Goal: Transaction & Acquisition: Book appointment/travel/reservation

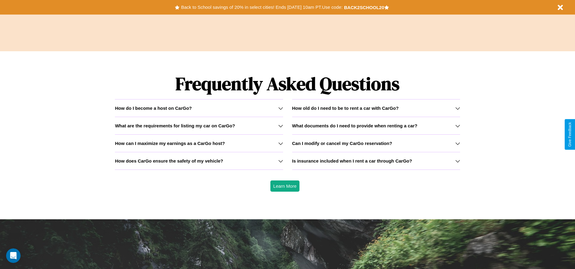
click at [376, 125] on h3 "What documents do I need to provide when renting a car?" at bounding box center [354, 125] width 125 height 5
click at [199, 125] on h3 "What are the requirements for listing my car on CarGo?" at bounding box center [175, 125] width 120 height 5
click at [457, 125] on icon at bounding box center [457, 125] width 5 height 5
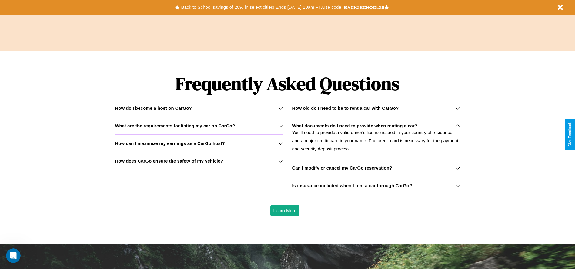
click at [376, 168] on h3 "Can I modify or cancel my CarGo reservation?" at bounding box center [342, 167] width 100 height 5
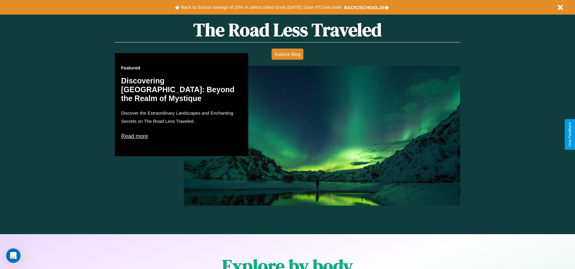
scroll to position [126, 0]
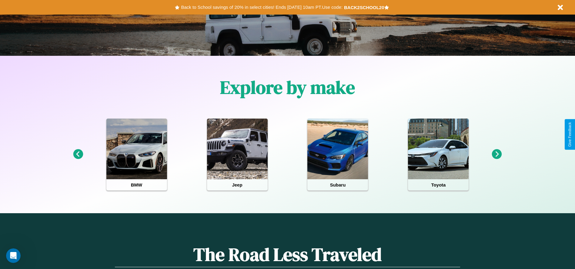
click at [497, 154] on icon at bounding box center [497, 154] width 10 height 10
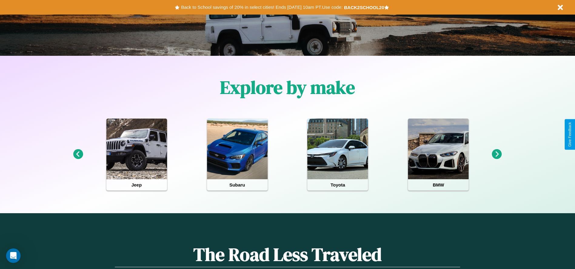
click at [497, 154] on icon at bounding box center [497, 154] width 10 height 10
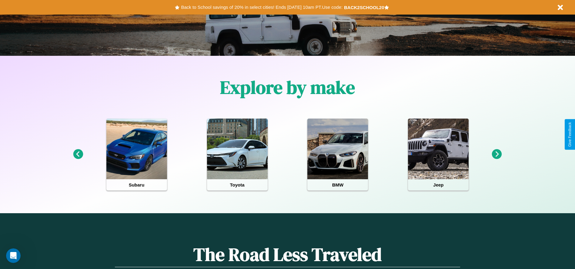
click at [78, 154] on icon at bounding box center [78, 154] width 10 height 10
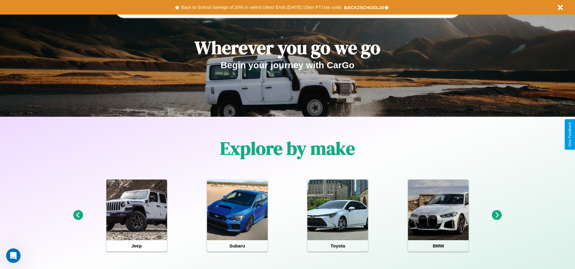
scroll to position [0, 0]
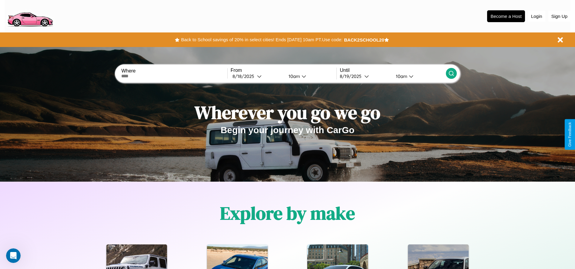
click at [174, 76] on input "text" at bounding box center [174, 76] width 106 height 5
type input "*********"
click at [257, 76] on div "8 / 18 / 2025" at bounding box center [244, 76] width 25 height 6
select select "*"
select select "****"
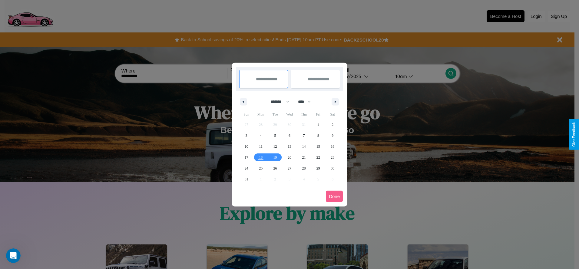
drag, startPoint x: 278, startPoint y: 102, endPoint x: 290, endPoint y: 122, distance: 23.4
click at [278, 102] on select "******* ******** ***** ***** *** **** **** ****** ********* ******* ******** **…" at bounding box center [279, 102] width 26 height 10
select select "*"
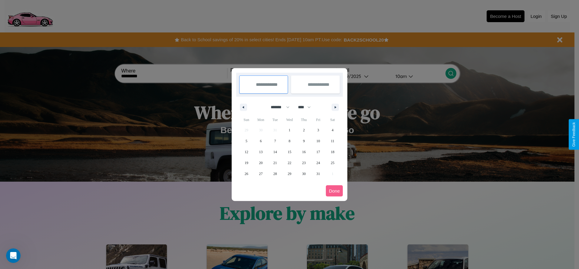
click at [307, 107] on select "**** **** **** **** **** **** **** **** **** **** **** **** **** **** **** ****…" at bounding box center [304, 107] width 18 height 10
select select "****"
click at [261, 141] on span "5" at bounding box center [261, 140] width 2 height 11
type input "**********"
click at [289, 141] on span "7" at bounding box center [290, 140] width 2 height 11
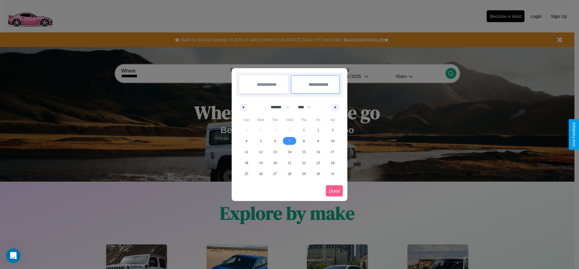
type input "**********"
click at [335, 191] on button "Done" at bounding box center [334, 190] width 17 height 11
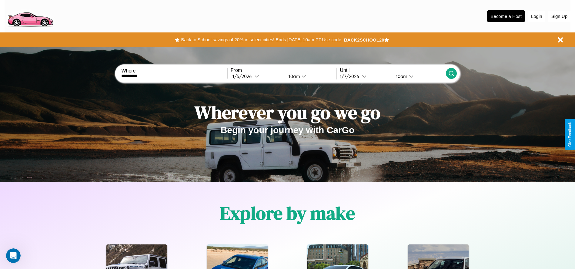
click at [451, 73] on icon at bounding box center [451, 73] width 6 height 6
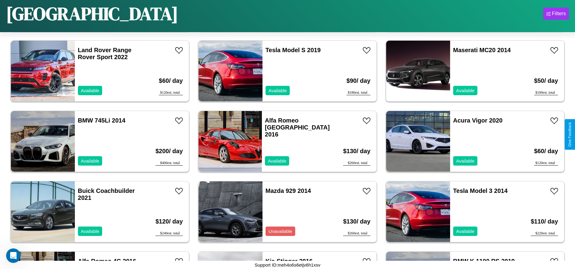
scroll to position [489, 0]
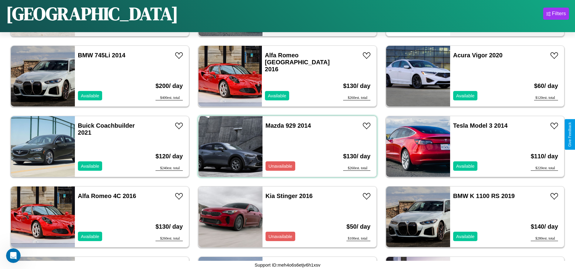
click at [285, 146] on div "Mazda 929 2014 Unavailable" at bounding box center [297, 146] width 70 height 61
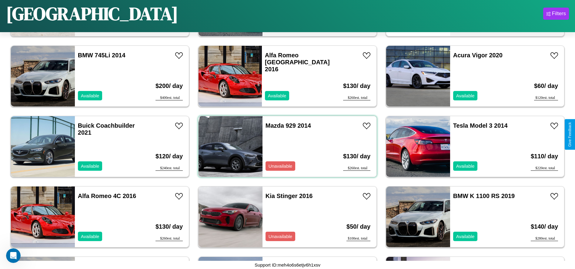
click at [285, 146] on div "Mazda 929 2014 Unavailable" at bounding box center [297, 146] width 70 height 61
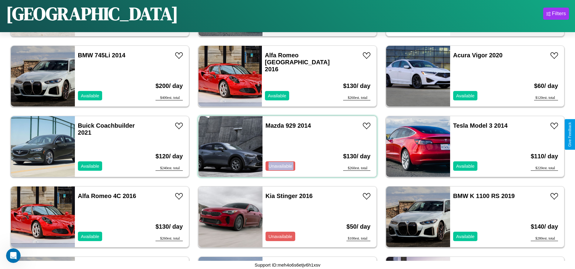
click at [285, 146] on div "Mazda 929 2014 Unavailable" at bounding box center [297, 146] width 70 height 61
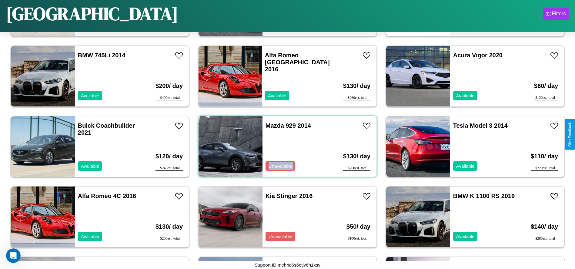
click at [285, 146] on div "Mazda 929 2014 Unavailable" at bounding box center [297, 146] width 70 height 61
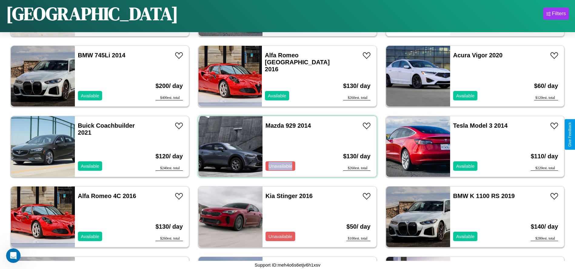
click at [285, 146] on div "Mazda 929 2014 Unavailable" at bounding box center [297, 146] width 70 height 61
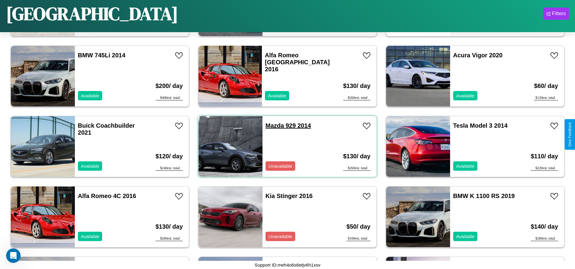
click at [272, 125] on link "Mazda 929 2014" at bounding box center [287, 125] width 45 height 7
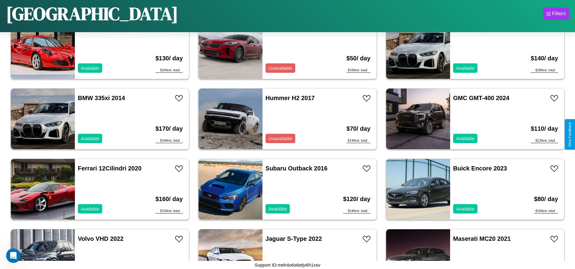
scroll to position [1122, 0]
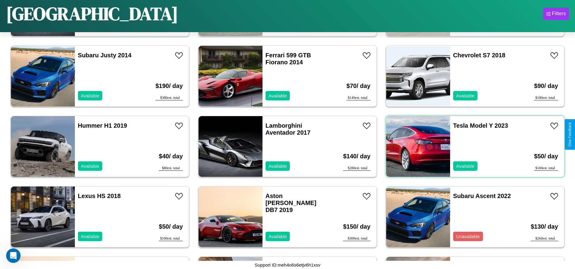
click at [471, 146] on div "Tesla Model Y 2023 Available" at bounding box center [485, 146] width 70 height 61
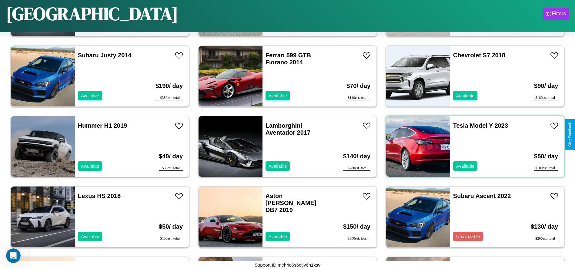
click at [471, 146] on div "Tesla Model Y 2023 Available" at bounding box center [485, 146] width 70 height 61
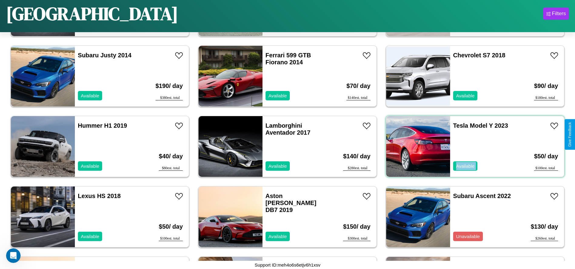
click at [471, 146] on div "Tesla Model Y 2023 Available" at bounding box center [485, 146] width 70 height 61
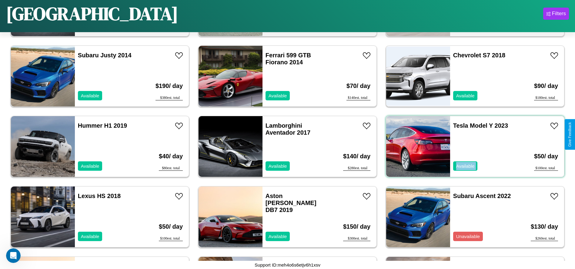
click at [471, 146] on div "Tesla Model Y 2023 Available" at bounding box center [485, 146] width 70 height 61
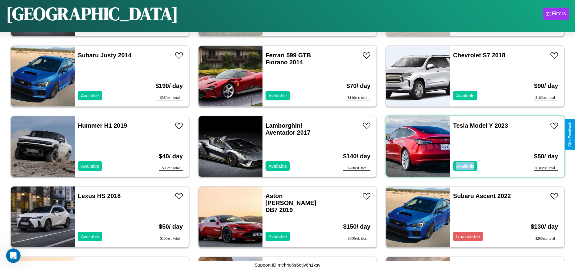
click at [471, 146] on div "Tesla Model Y 2023 Available" at bounding box center [485, 146] width 70 height 61
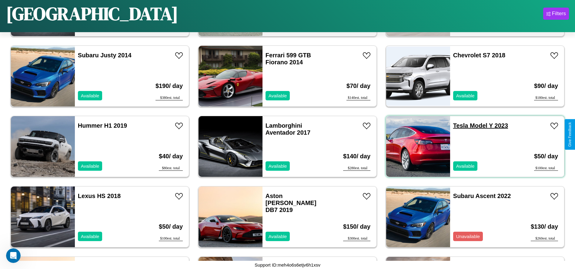
click at [457, 125] on link "Tesla Model Y 2023" at bounding box center [480, 125] width 55 height 7
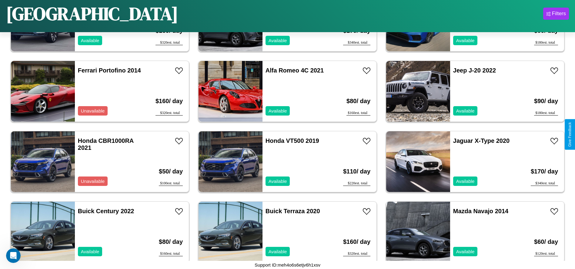
scroll to position [138, 0]
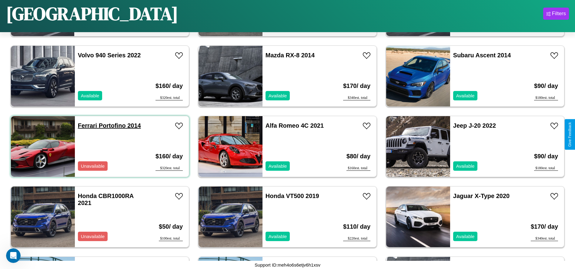
click at [87, 125] on link "Ferrari Portofino 2014" at bounding box center [109, 125] width 63 height 7
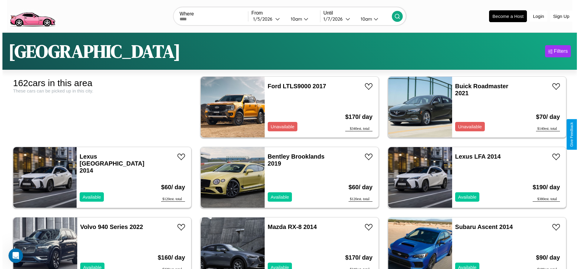
scroll to position [0, 0]
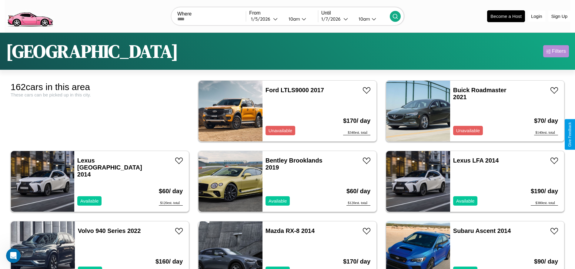
click at [556, 51] on div "Filters" at bounding box center [559, 51] width 14 height 6
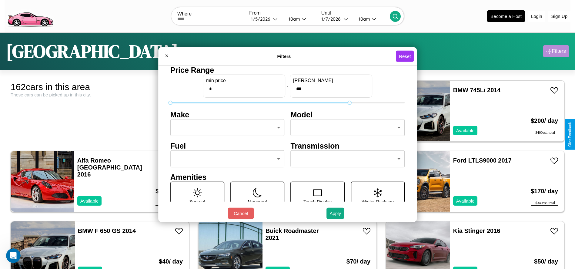
type input "***"
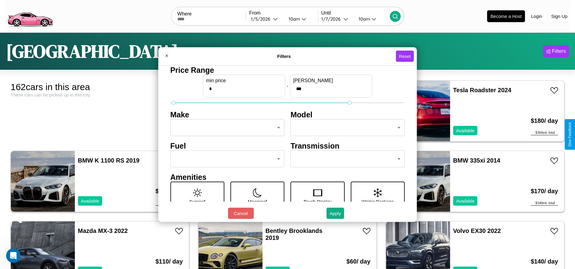
type input "*"
click at [225, 128] on body "CarGo Where From 1 / 5 / 2026 10am Until 1 / 7 / 2026 10am Become a Host Login …" at bounding box center [287, 153] width 575 height 306
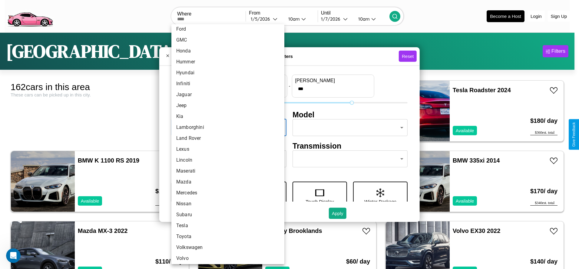
scroll to position [158, 0]
click at [226, 245] on li "Volkswagen" at bounding box center [228, 245] width 113 height 11
type input "**********"
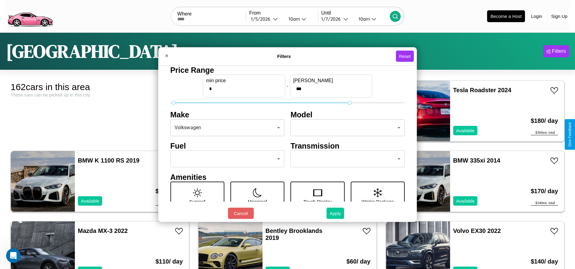
click at [335, 213] on button "Apply" at bounding box center [335, 213] width 18 height 11
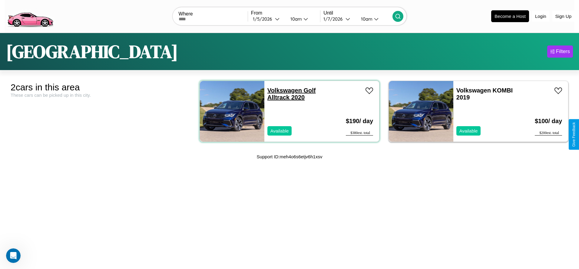
click at [282, 90] on link "Volkswagen Golf Alltrack 2020" at bounding box center [292, 94] width 48 height 14
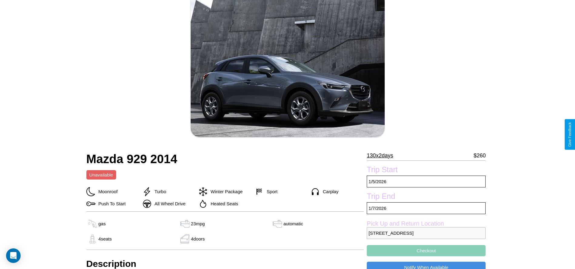
scroll to position [156, 0]
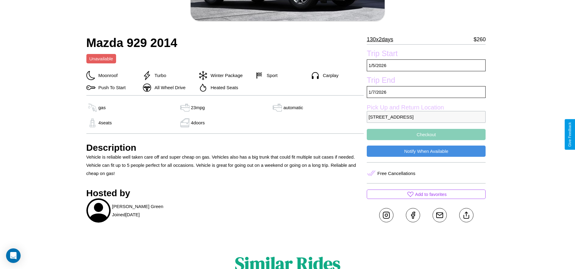
click at [426, 134] on button "Checkout" at bounding box center [426, 134] width 119 height 11
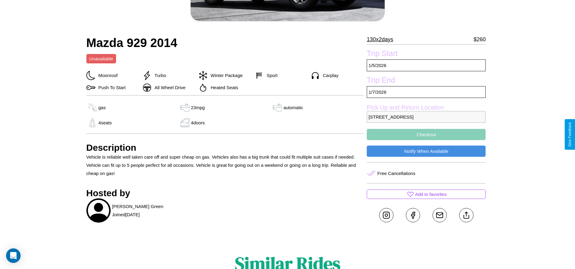
click at [426, 134] on button "Checkout" at bounding box center [426, 134] width 119 height 11
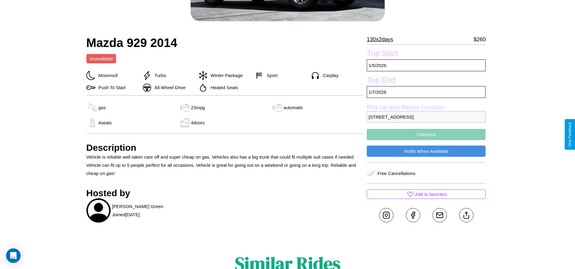
click at [426, 134] on button "Checkout" at bounding box center [426, 134] width 119 height 11
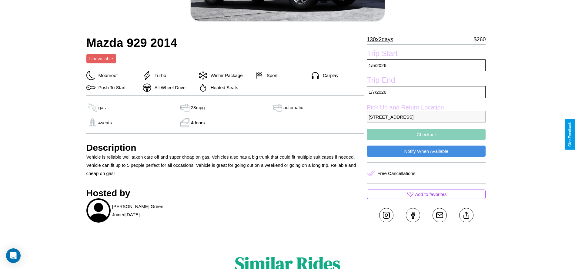
click at [426, 134] on button "Checkout" at bounding box center [426, 134] width 119 height 11
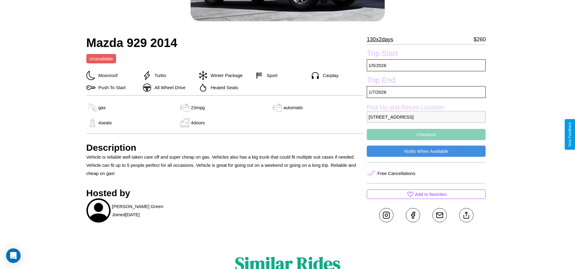
click at [426, 134] on button "Checkout" at bounding box center [426, 134] width 119 height 11
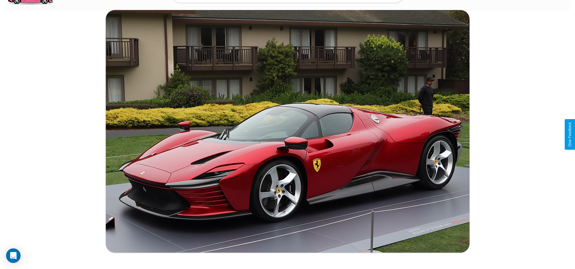
scroll to position [254, 0]
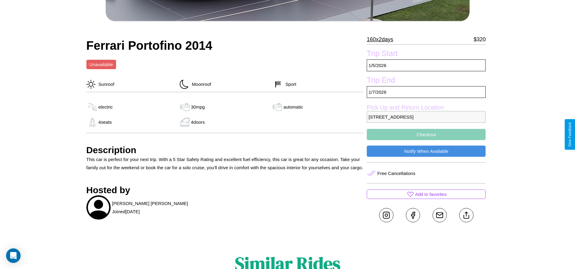
click at [426, 134] on button "Checkout" at bounding box center [426, 134] width 119 height 11
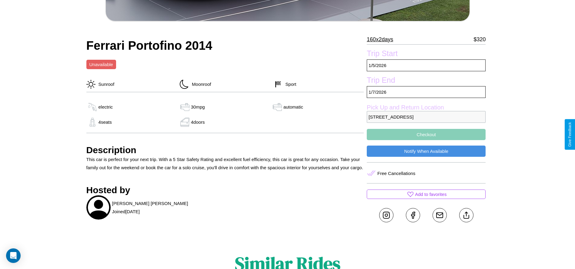
click at [426, 134] on button "Checkout" at bounding box center [426, 134] width 119 height 11
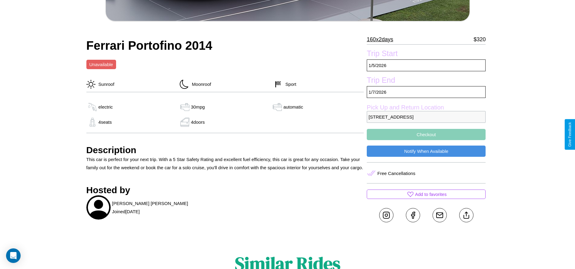
click at [426, 134] on button "Checkout" at bounding box center [426, 134] width 119 height 11
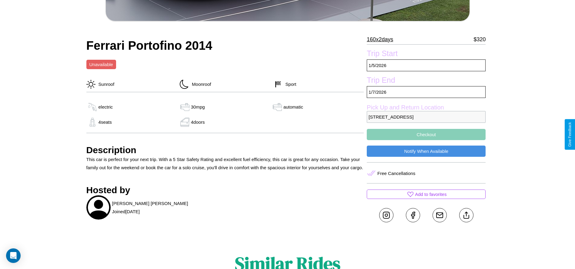
click at [426, 134] on button "Checkout" at bounding box center [426, 134] width 119 height 11
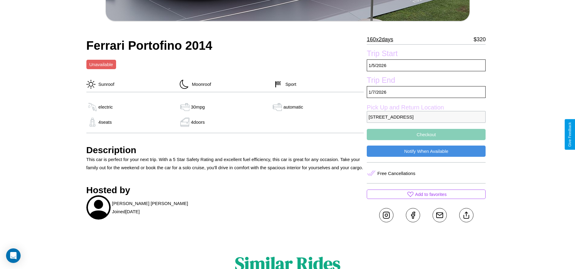
click at [426, 134] on button "Checkout" at bounding box center [426, 134] width 119 height 11
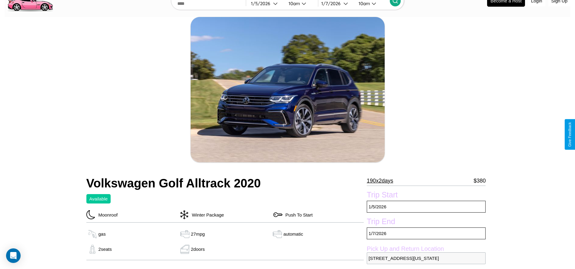
scroll to position [242, 0]
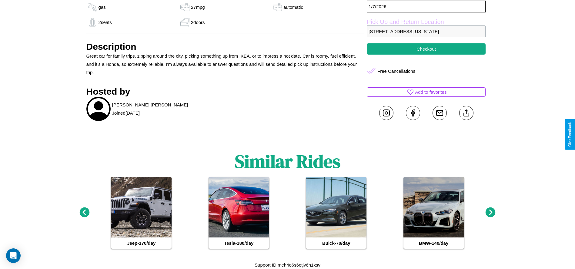
click at [490, 212] on icon at bounding box center [490, 212] width 10 height 10
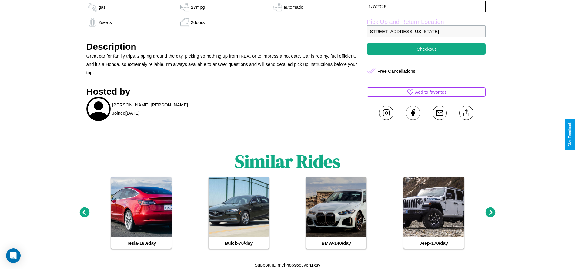
click at [84, 212] on icon at bounding box center [84, 212] width 10 height 10
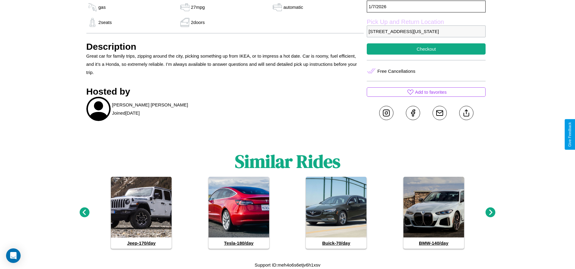
click at [84, 212] on icon at bounding box center [84, 212] width 10 height 10
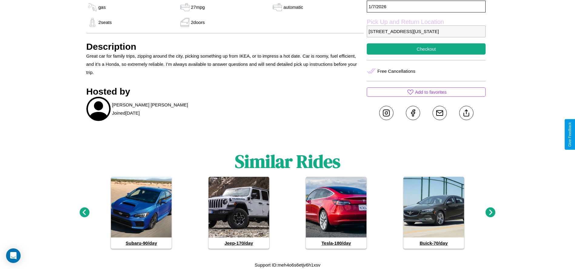
click at [490, 212] on icon at bounding box center [490, 212] width 10 height 10
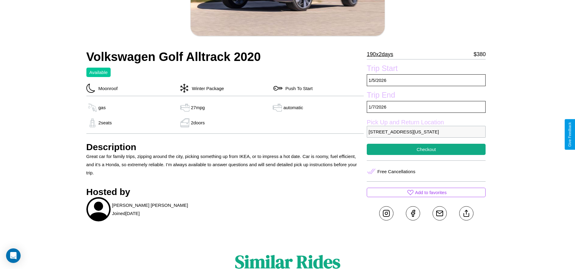
scroll to position [62, 0]
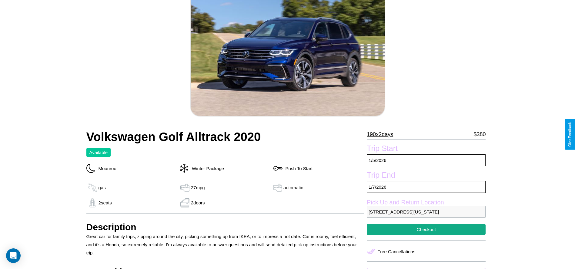
click at [382, 134] on p "190 x 2 days" at bounding box center [380, 134] width 26 height 10
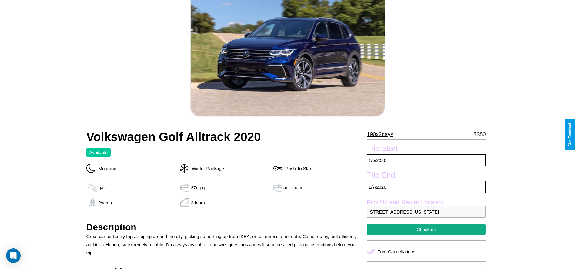
click at [382, 134] on p "190 x 2 days" at bounding box center [380, 134] width 26 height 10
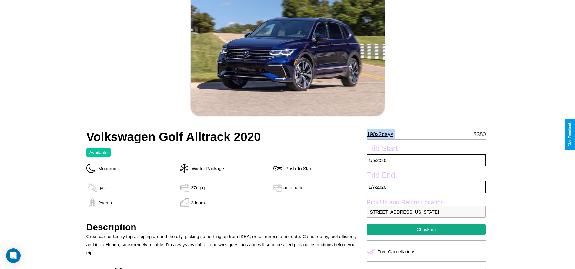
click at [382, 134] on p "190 x 2 days" at bounding box center [380, 134] width 26 height 10
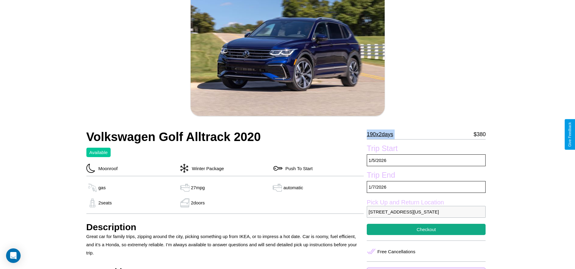
click at [382, 134] on p "190 x 2 days" at bounding box center [380, 134] width 26 height 10
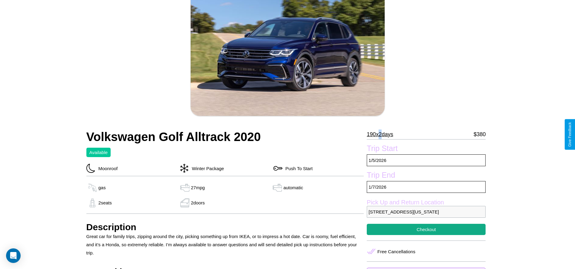
click at [382, 134] on p "190 x 2 days" at bounding box center [380, 134] width 26 height 10
